Goal: Participate in discussion: Engage in conversation with other users on a specific topic

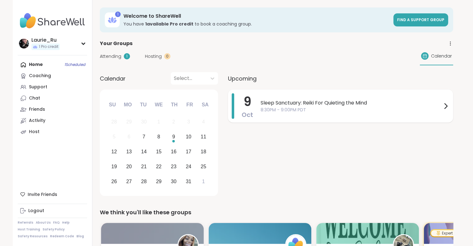
click at [325, 104] on span "Sleep Sanctuary: Reiki For Quieting the Mind" at bounding box center [351, 102] width 181 height 7
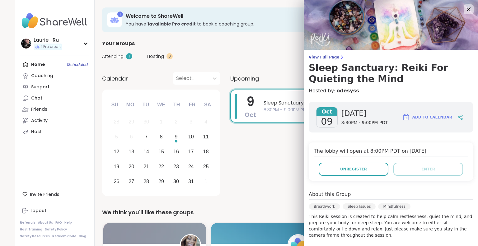
click at [465, 239] on div "Oct 09 Thursday 8:30PM - 9:00PM PDT Add to Calendar The lobby will open at 8:00…" at bounding box center [390, 244] width 174 height 294
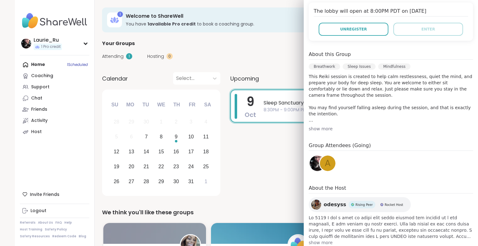
scroll to position [141, 0]
click at [325, 161] on span "A" at bounding box center [328, 162] width 6 height 12
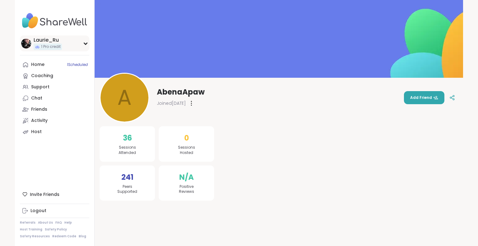
click at [25, 43] on img at bounding box center [26, 44] width 10 height 10
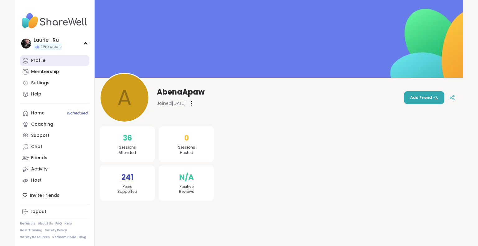
click at [37, 59] on div "Profile" at bounding box center [38, 61] width 14 height 6
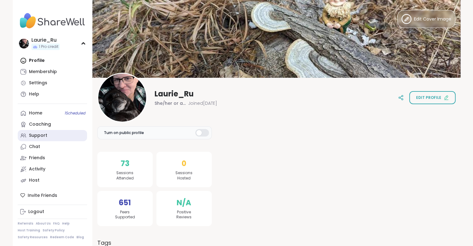
click at [35, 134] on div "Support" at bounding box center [38, 135] width 18 height 6
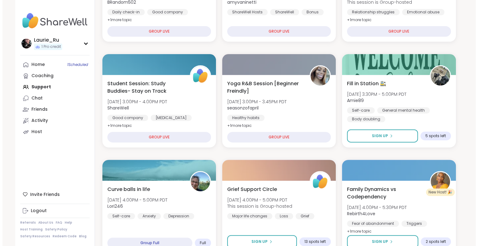
scroll to position [174, 0]
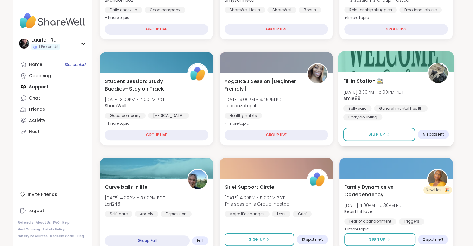
click at [376, 116] on div "Body doubling" at bounding box center [362, 117] width 39 height 6
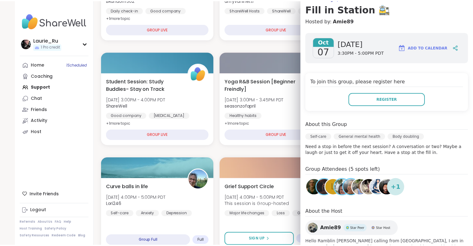
scroll to position [62, 0]
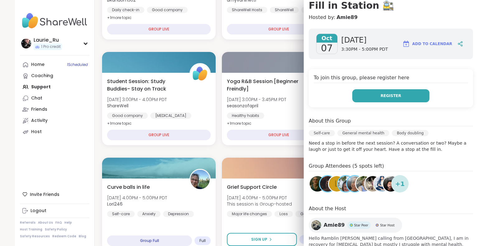
click at [383, 97] on span "Register" at bounding box center [390, 96] width 21 height 6
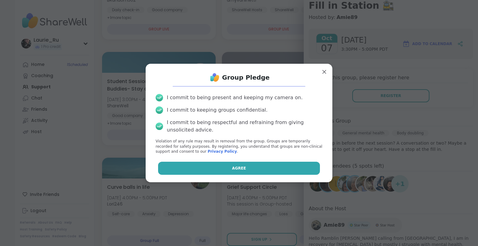
click at [237, 166] on span "Agree" at bounding box center [239, 168] width 14 height 6
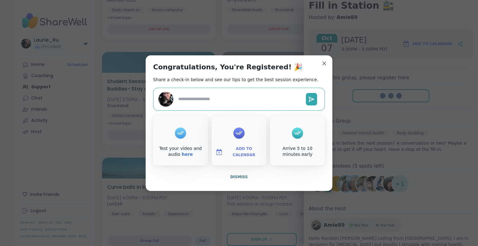
type textarea "*"
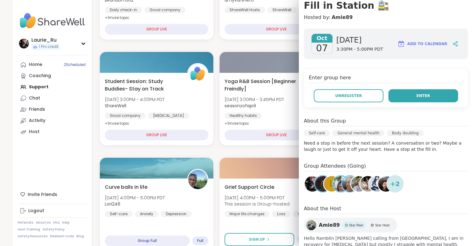
click at [417, 95] on span "Enter" at bounding box center [423, 96] width 14 height 6
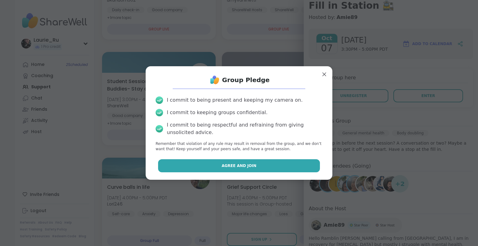
click at [252, 164] on button "Agree and Join" at bounding box center [239, 165] width 162 height 13
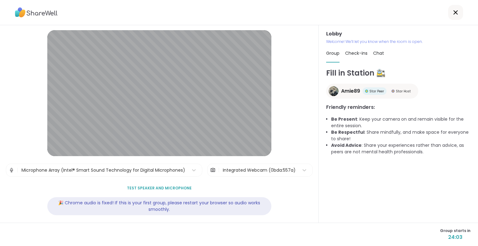
click at [257, 238] on div "Group starts in 24:03" at bounding box center [239, 234] width 478 height 23
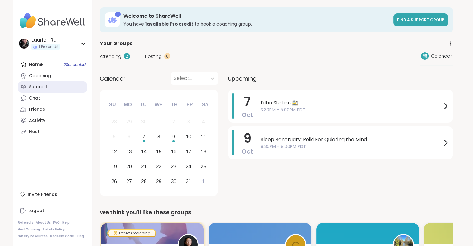
click at [38, 84] on div "Support" at bounding box center [38, 87] width 18 height 6
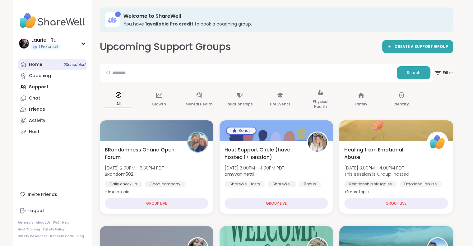
click at [70, 64] on span "2 Scheduled" at bounding box center [75, 64] width 22 height 5
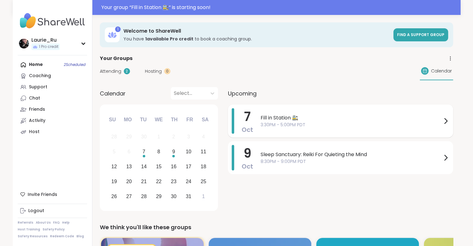
click at [285, 118] on span "Fill in Station 🚉" at bounding box center [351, 117] width 181 height 7
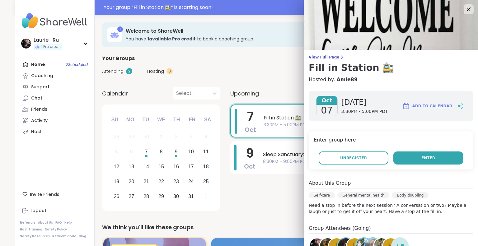
click at [421, 157] on span "Enter" at bounding box center [428, 158] width 14 height 6
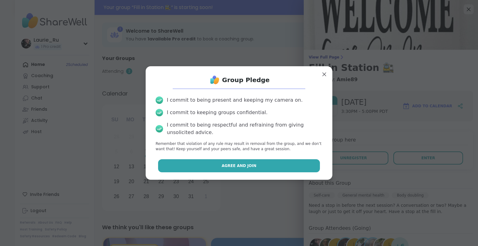
click at [257, 164] on button "Agree and Join" at bounding box center [239, 165] width 162 height 13
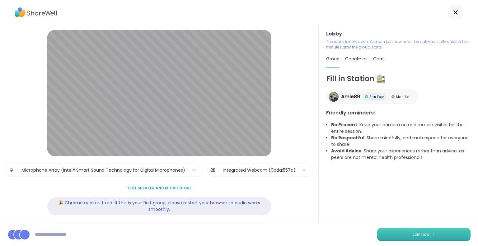
click at [421, 236] on span "Join now" at bounding box center [420, 235] width 17 height 6
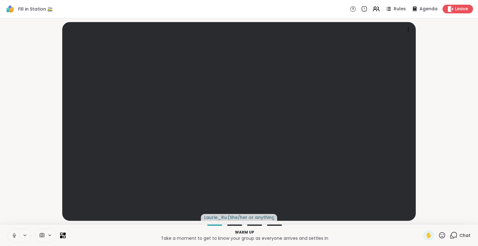
click at [11, 234] on button at bounding box center [14, 235] width 12 height 13
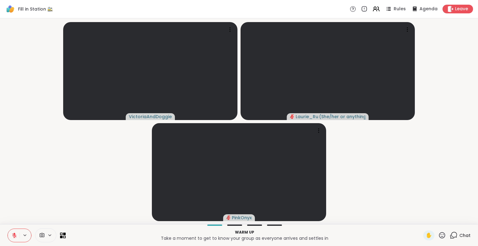
click at [14, 235] on icon at bounding box center [15, 236] width 6 height 6
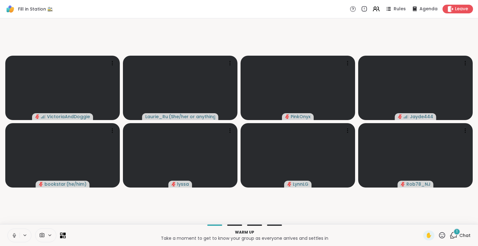
click at [14, 235] on icon at bounding box center [15, 236] width 6 height 6
click at [14, 235] on icon at bounding box center [14, 235] width 4 height 4
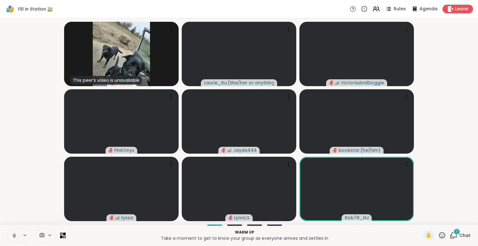
click at [14, 235] on icon at bounding box center [15, 236] width 6 height 6
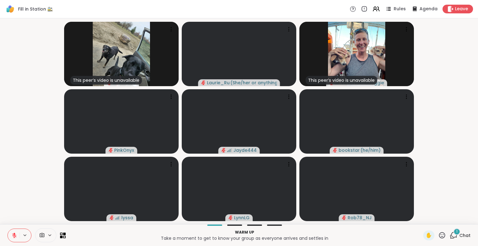
click at [453, 233] on div "1" at bounding box center [456, 231] width 7 height 7
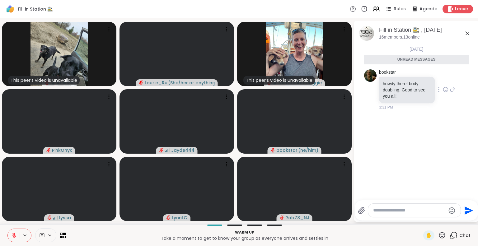
click at [443, 89] on icon at bounding box center [445, 89] width 6 height 6
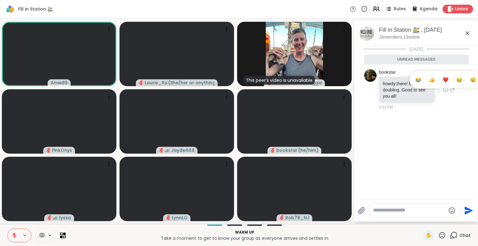
click at [429, 80] on div "Select Reaction: Thumbs up" at bounding box center [432, 80] width 6 height 6
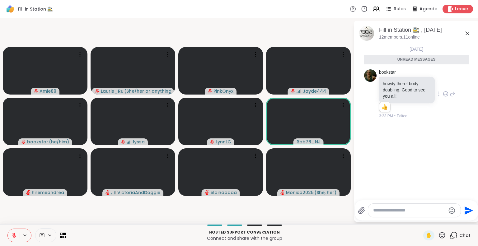
click at [439, 237] on icon at bounding box center [442, 235] width 6 height 6
click at [418, 218] on div "❤️" at bounding box center [423, 219] width 11 height 10
click at [438, 234] on icon at bounding box center [442, 235] width 8 height 8
click at [448, 218] on span "🌟" at bounding box center [451, 218] width 6 height 7
click at [439, 236] on icon at bounding box center [442, 235] width 6 height 6
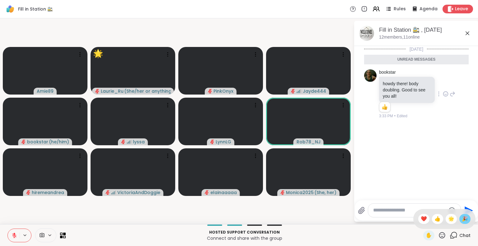
click at [461, 218] on span "🎉" at bounding box center [464, 218] width 6 height 7
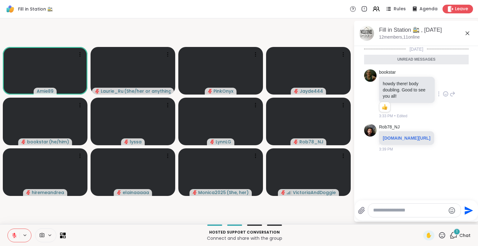
click at [14, 234] on icon at bounding box center [14, 234] width 2 height 2
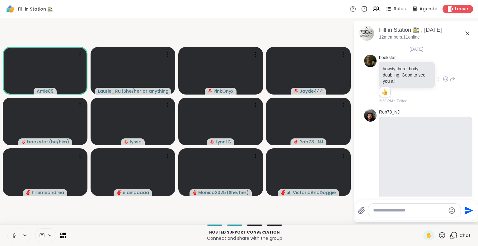
click at [14, 235] on icon at bounding box center [15, 236] width 6 height 6
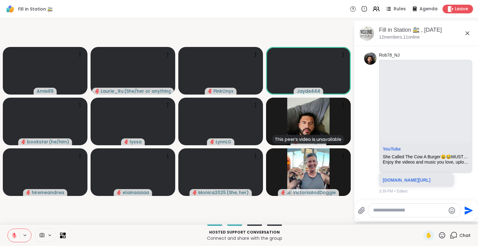
scroll to position [62, 0]
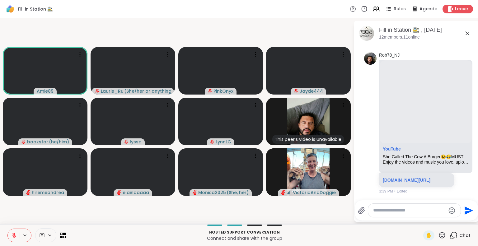
click at [449, 208] on icon "Emoji picker" at bounding box center [451, 210] width 7 height 7
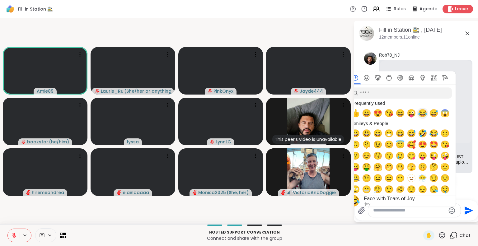
click at [423, 114] on span "😂" at bounding box center [422, 113] width 9 height 9
type textarea "**"
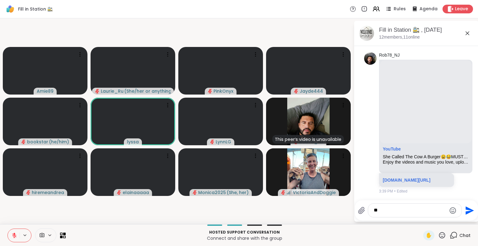
click at [467, 209] on icon "Send" at bounding box center [469, 210] width 8 height 8
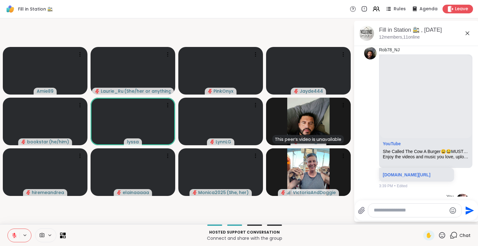
scroll to position [95, 0]
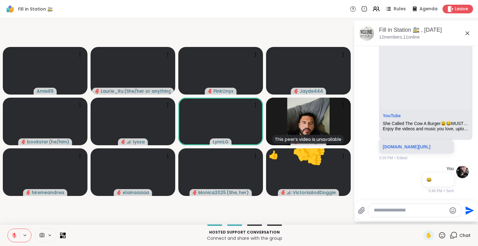
click at [438, 234] on icon at bounding box center [442, 235] width 8 height 8
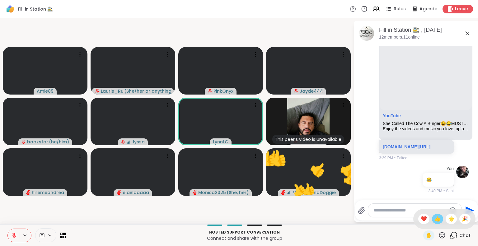
click at [434, 217] on span "👍" at bounding box center [437, 218] width 6 height 7
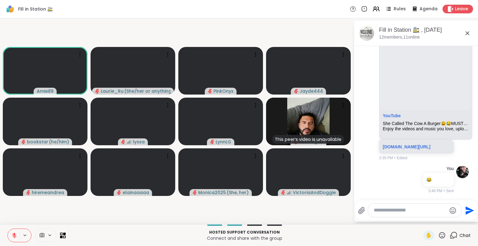
click at [449, 234] on icon at bounding box center [453, 235] width 8 height 8
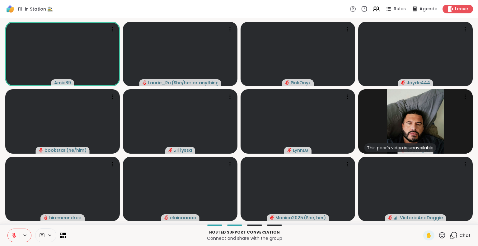
click at [450, 235] on icon at bounding box center [453, 235] width 8 height 8
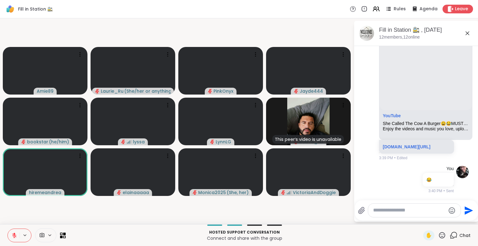
click at [439, 236] on icon at bounding box center [442, 235] width 6 height 6
click at [420, 219] on span "❤️" at bounding box center [423, 218] width 6 height 7
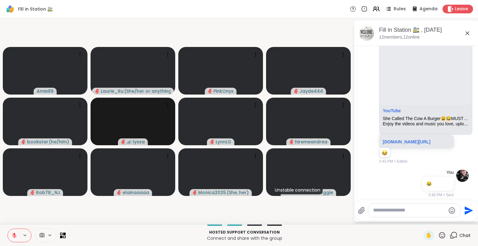
scroll to position [143, 0]
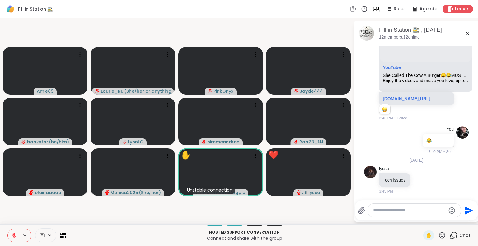
click at [438, 233] on icon at bounding box center [442, 235] width 8 height 8
click at [461, 219] on span "🎉" at bounding box center [464, 218] width 6 height 7
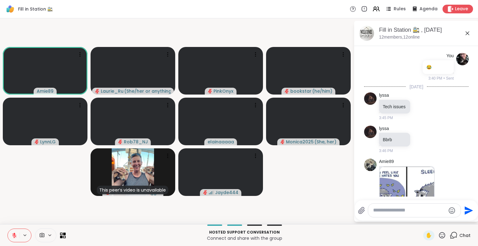
scroll to position [210, 0]
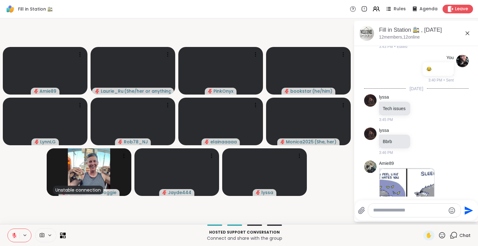
click at [16, 236] on icon at bounding box center [15, 236] width 6 height 6
click at [13, 234] on icon at bounding box center [14, 234] width 2 height 2
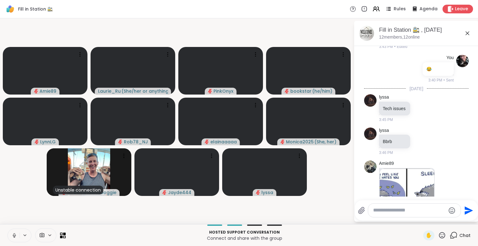
click at [13, 234] on icon at bounding box center [15, 236] width 6 height 6
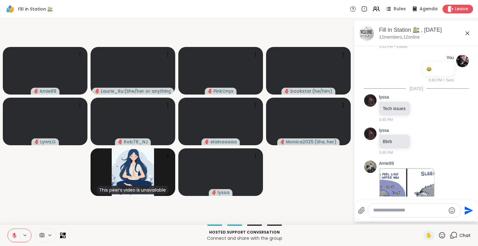
click at [15, 236] on icon at bounding box center [15, 236] width 6 height 6
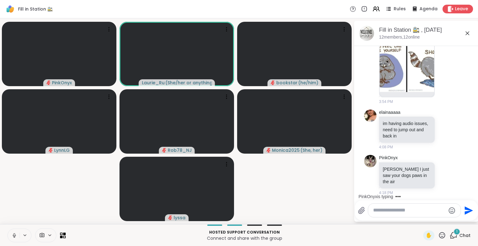
scroll to position [467, 0]
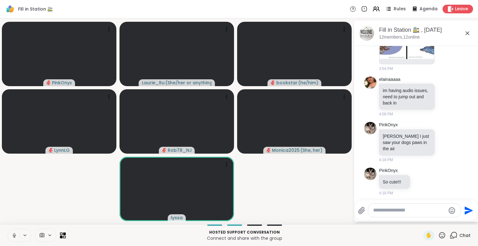
click at [61, 232] on icon at bounding box center [63, 235] width 6 height 6
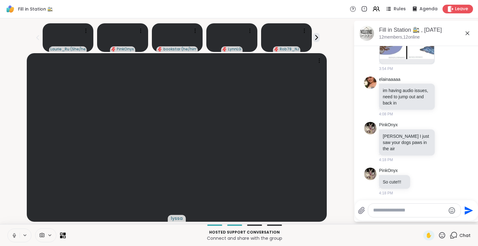
click at [14, 235] on icon at bounding box center [15, 236] width 6 height 6
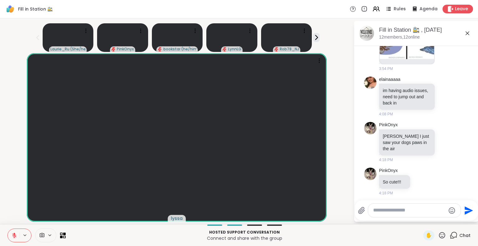
click at [14, 236] on icon at bounding box center [15, 236] width 6 height 6
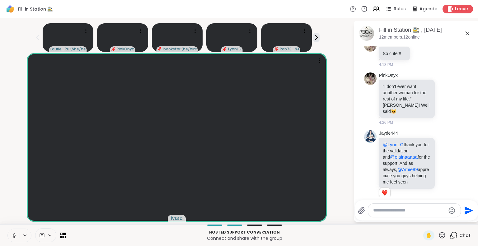
scroll to position [604, 0]
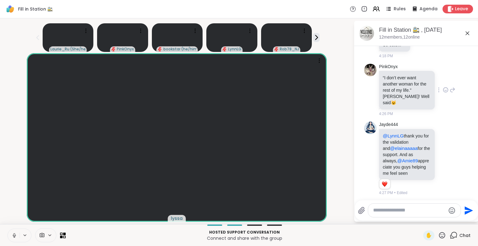
click at [442, 87] on icon at bounding box center [445, 90] width 6 height 6
click at [412, 77] on button "Select Reaction: Joy" at bounding box center [418, 80] width 12 height 12
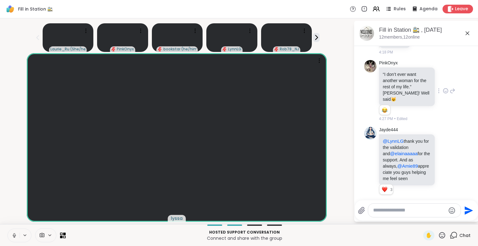
scroll to position [622, 0]
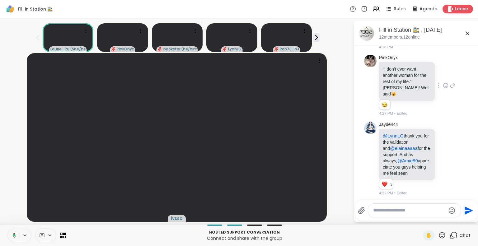
click at [14, 235] on icon at bounding box center [14, 235] width 2 height 2
click at [14, 235] on icon at bounding box center [14, 235] width 4 height 4
click at [14, 235] on icon at bounding box center [15, 236] width 6 height 6
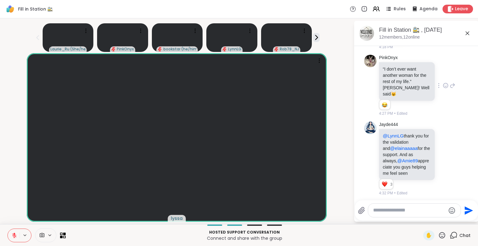
click at [14, 235] on icon at bounding box center [14, 235] width 4 height 4
click at [444, 159] on icon at bounding box center [445, 159] width 2 height 1
click at [442, 149] on button "Select Reaction: Heart" at bounding box center [445, 148] width 12 height 12
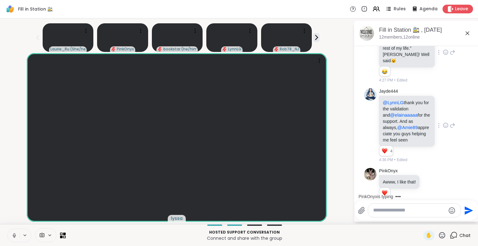
scroll to position [664, 0]
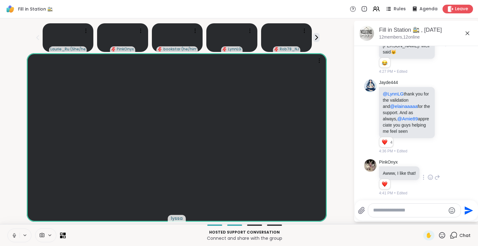
click at [432, 174] on icon at bounding box center [430, 177] width 6 height 6
click at [429, 165] on div "Select Reaction: Heart" at bounding box center [430, 167] width 6 height 6
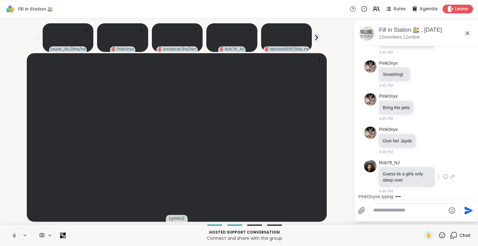
scroll to position [1306, 0]
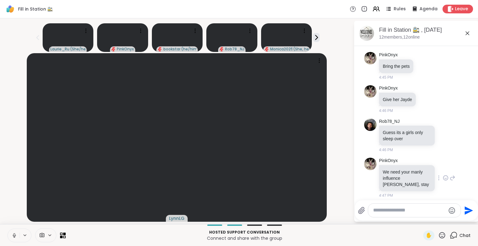
click at [442, 176] on icon at bounding box center [445, 178] width 6 height 6
click at [429, 166] on div "Select Reaction: Thumbs up" at bounding box center [432, 168] width 6 height 6
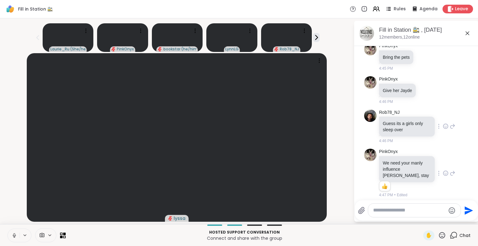
click at [449, 130] on icon at bounding box center [452, 126] width 6 height 7
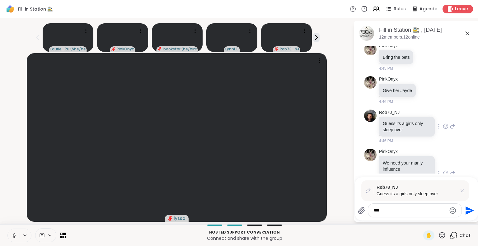
type textarea "****"
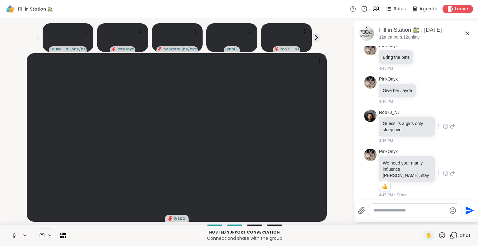
scroll to position [1377, 0]
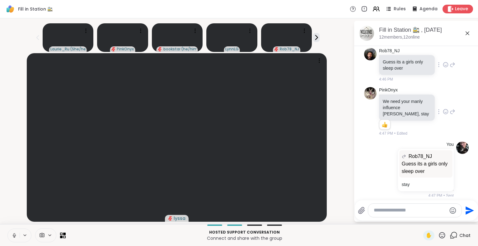
click at [444, 131] on div "PinkOnyx We need your manly influence Rob, stay 1 1 4:47 PM • Edited" at bounding box center [417, 111] width 76 height 49
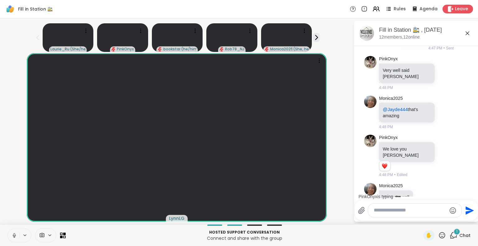
scroll to position [1557, 0]
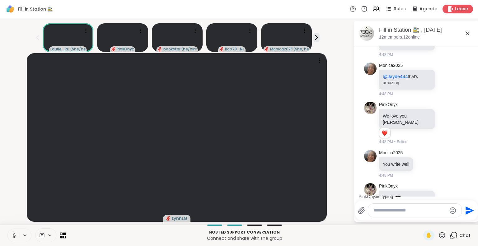
click at [63, 235] on icon at bounding box center [63, 235] width 6 height 6
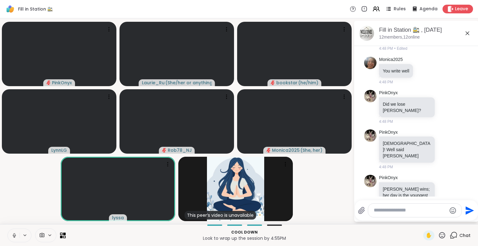
scroll to position [1635, 0]
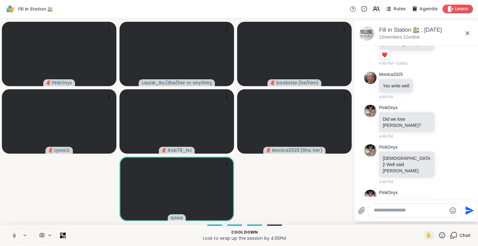
click at [444, 207] on icon at bounding box center [445, 207] width 2 height 1
click at [439, 190] on button "Select Reaction: Heart" at bounding box center [445, 196] width 12 height 12
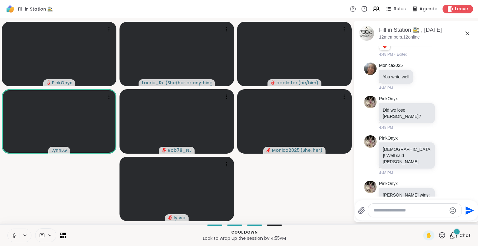
scroll to position [1696, 0]
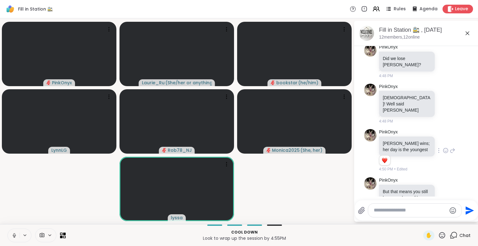
click at [73, 195] on video-player-container "PinkOnyx Laurie_Ru ( She/her or anything else ) bookstar ( he/him ) LynnLG Rob7…" at bounding box center [177, 121] width 346 height 201
click at [118, 154] on video-player-container "PinkOnyx Laurie_Ru ( She/her or anything else ) bookstar ( he/him ) LynnLG Rob7…" at bounding box center [177, 121] width 346 height 201
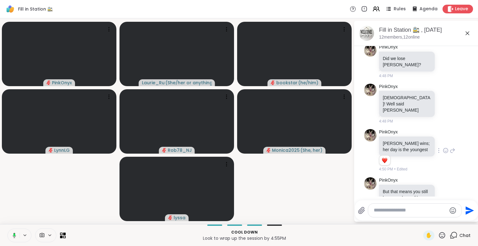
click at [442, 197] on icon at bounding box center [445, 200] width 6 height 6
click at [415, 188] on div "Select Reaction: Joy" at bounding box center [418, 191] width 6 height 6
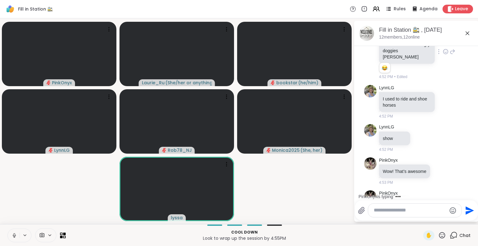
scroll to position [1883, 0]
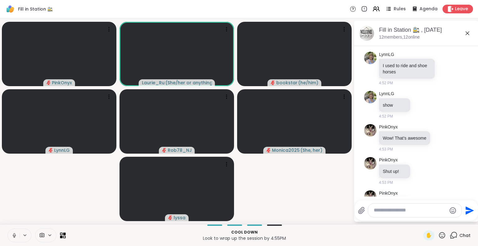
click at [15, 233] on icon at bounding box center [15, 236] width 6 height 6
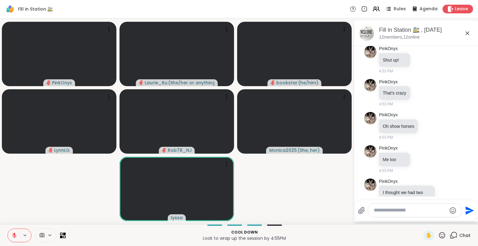
scroll to position [2027, 0]
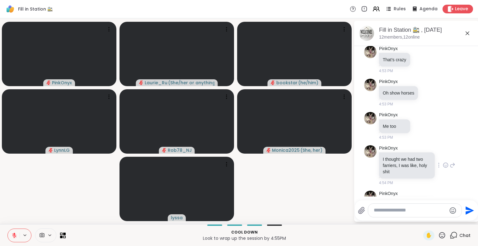
click at [449, 161] on icon at bounding box center [452, 164] width 6 height 7
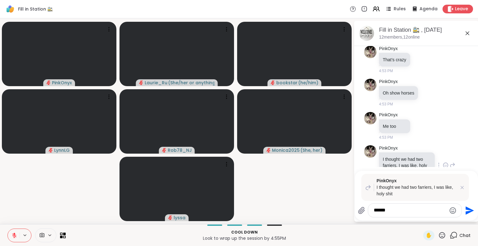
scroll to position [2066, 0]
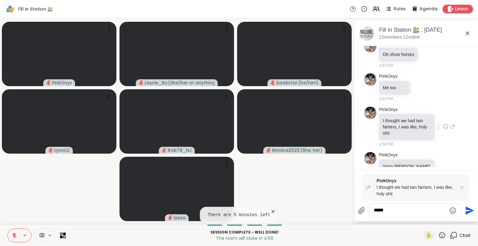
type textarea "******"
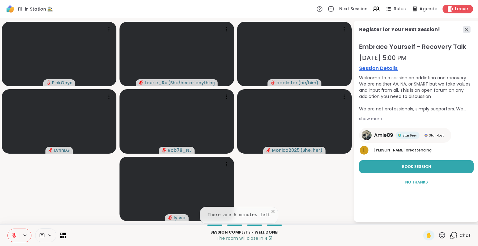
click at [467, 29] on icon at bounding box center [466, 29] width 7 height 7
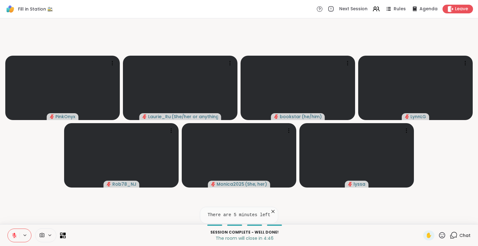
click at [451, 235] on icon at bounding box center [453, 235] width 8 height 8
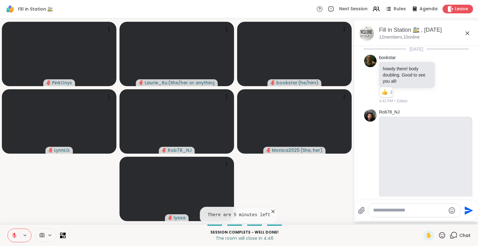
scroll to position [2099, 0]
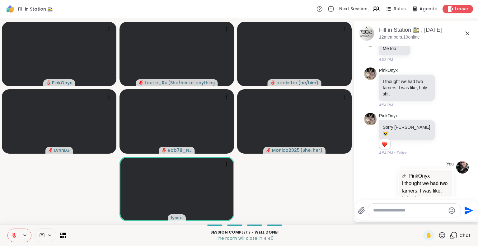
click at [12, 235] on icon at bounding box center [15, 236] width 6 height 6
click at [15, 234] on icon at bounding box center [15, 236] width 6 height 6
click at [15, 234] on icon at bounding box center [14, 234] width 2 height 2
click at [15, 234] on icon at bounding box center [15, 236] width 6 height 6
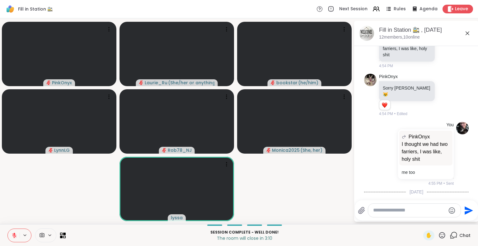
scroll to position [2190, 0]
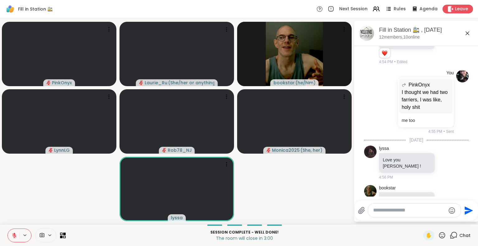
click at [15, 234] on icon at bounding box center [14, 234] width 2 height 2
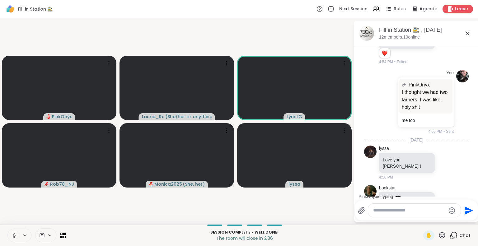
click at [15, 234] on icon at bounding box center [15, 236] width 6 height 6
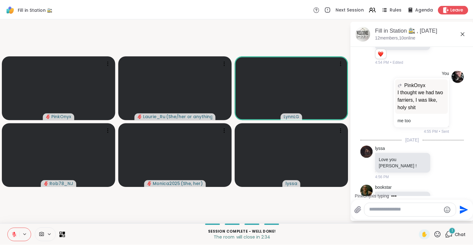
scroll to position [2223, 0]
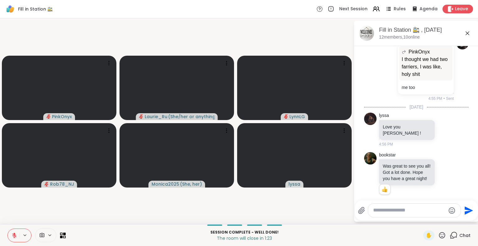
click at [13, 237] on icon at bounding box center [15, 236] width 6 height 6
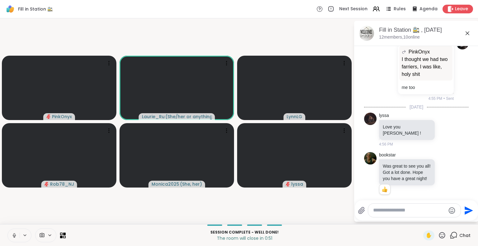
click at [16, 233] on icon at bounding box center [15, 236] width 6 height 6
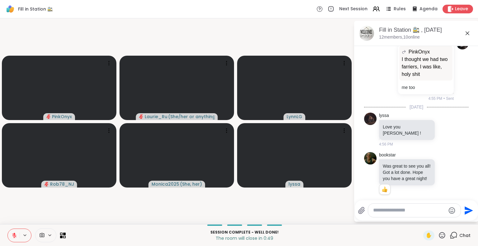
click at [8, 233] on button at bounding box center [14, 235] width 12 height 13
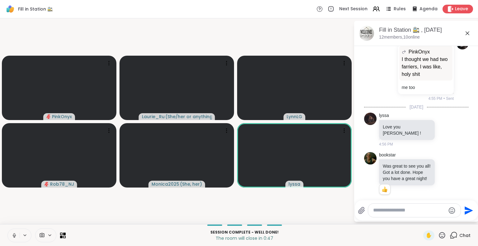
click at [8, 233] on button at bounding box center [14, 235] width 12 height 13
drag, startPoint x: 8, startPoint y: 233, endPoint x: 27, endPoint y: 247, distance: 23.4
click at [27, 246] on html "Fill in Station 🚉 Next Session Rules Agenda Leave PinkOnyx Laurie_Ru ( She/her …" at bounding box center [239, 123] width 478 height 246
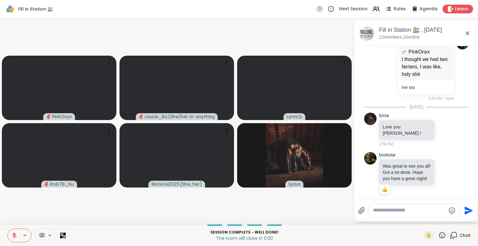
click at [17, 224] on div "Session Complete - well done! The room will close in 0:30 ✋ Chat" at bounding box center [239, 235] width 478 height 22
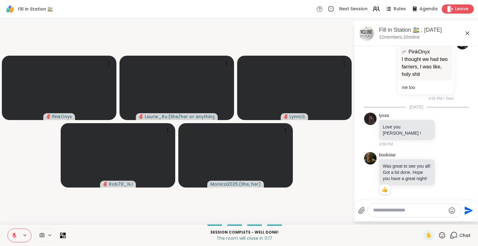
click at [460, 12] on span "Leave" at bounding box center [462, 9] width 14 height 7
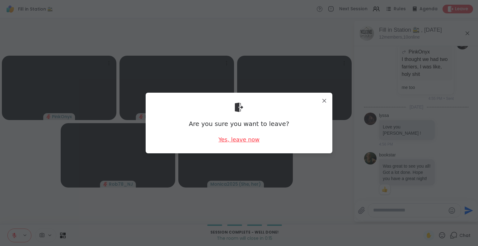
click at [247, 141] on div "Yes, leave now" at bounding box center [238, 140] width 41 height 8
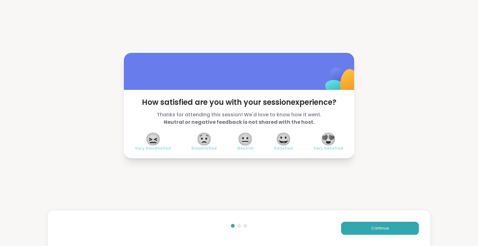
click at [327, 138] on span "😍" at bounding box center [328, 138] width 16 height 11
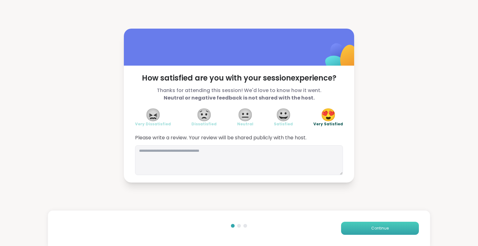
click at [351, 227] on button "Continue" at bounding box center [380, 228] width 78 height 13
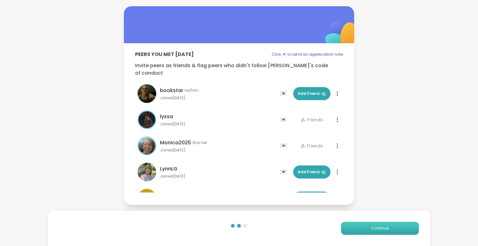
click at [374, 231] on button "Continue" at bounding box center [380, 228] width 78 height 13
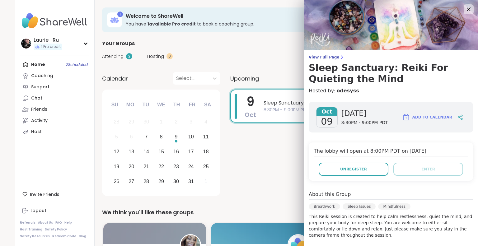
scroll to position [141, 0]
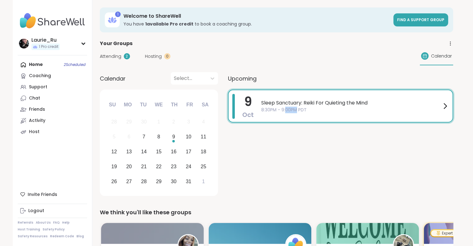
drag, startPoint x: 285, startPoint y: 161, endPoint x: 294, endPoint y: 160, distance: 9.3
click at [294, 160] on div "9 Oct Sleep Sanctuary: Reiki For Quieting the Mind 8:30PM - 9:00PM PDT" at bounding box center [340, 144] width 225 height 109
click at [73, 65] on div "Home 2 Scheduled Coaching Support Chat Friends Activity Host" at bounding box center [52, 98] width 69 height 78
click at [62, 66] on div "Home 2 Scheduled Coaching Support Chat Friends Activity Host" at bounding box center [52, 98] width 69 height 78
click at [35, 67] on div "Home 2 Scheduled Coaching Support Chat Friends Activity Host" at bounding box center [52, 98] width 69 height 78
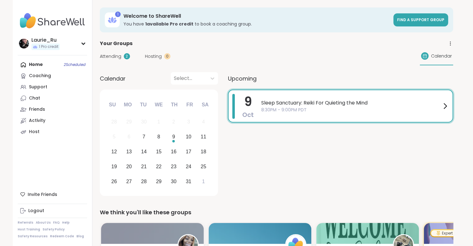
click at [74, 64] on div "Home 2 Scheduled Coaching Support Chat Friends Activity Host" at bounding box center [52, 98] width 69 height 78
click at [110, 57] on span "Attending" at bounding box center [110, 56] width 21 height 7
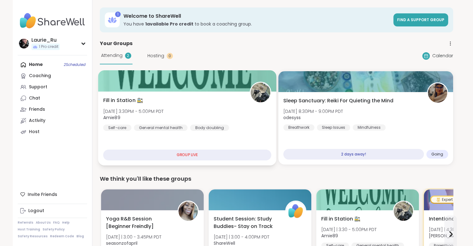
click at [128, 76] on div at bounding box center [187, 80] width 178 height 21
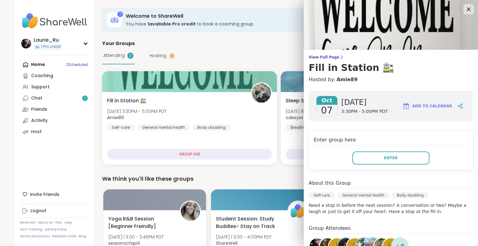
click at [464, 9] on icon at bounding box center [468, 9] width 8 height 8
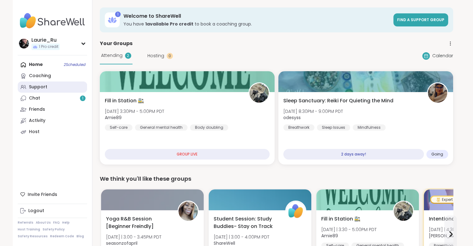
click at [36, 89] on div "Support" at bounding box center [38, 87] width 18 height 6
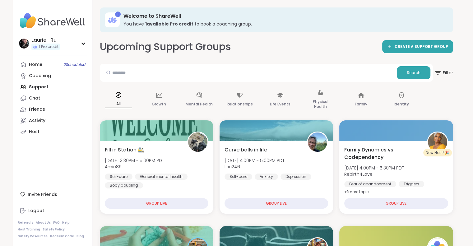
click at [35, 87] on div "Home 2 Scheduled Coaching Support Chat Friends Activity Host" at bounding box center [52, 98] width 69 height 78
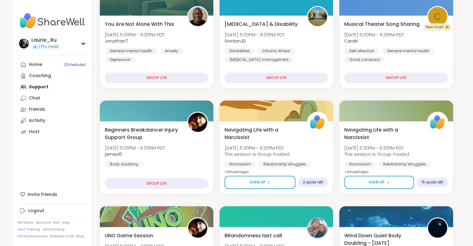
scroll to position [346, 0]
